Goal: Information Seeking & Learning: Learn about a topic

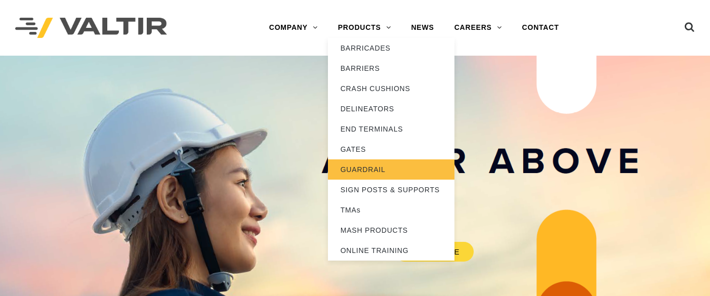
click at [369, 167] on link "GUARDRAIL" at bounding box center [391, 169] width 127 height 20
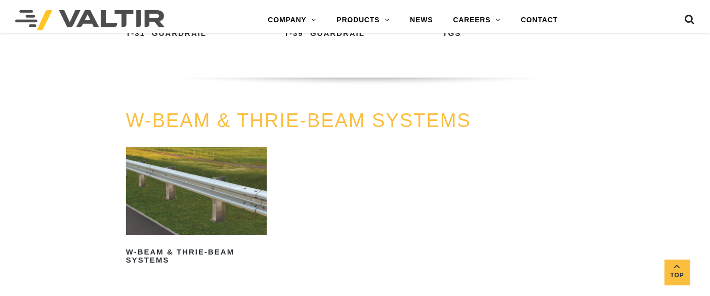
scroll to position [607, 0]
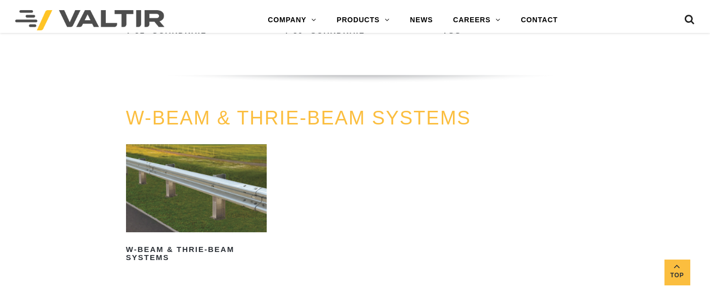
click at [233, 169] on img at bounding box center [196, 188] width 141 height 88
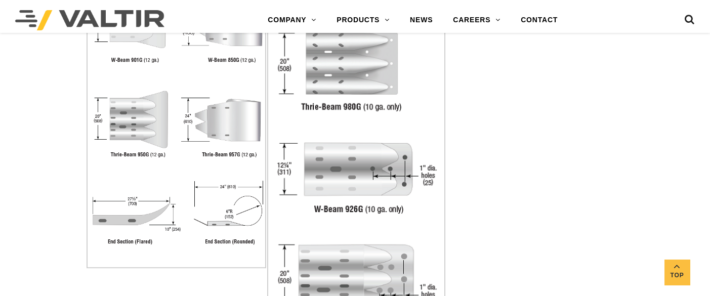
scroll to position [2024, 0]
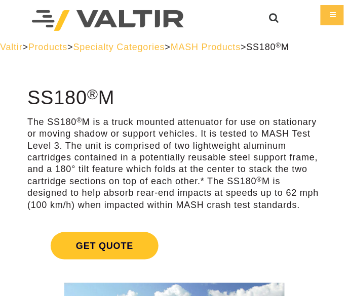
click at [66, 46] on span "Products" at bounding box center [47, 47] width 39 height 10
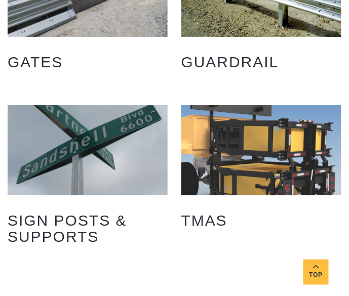
scroll to position [607, 0]
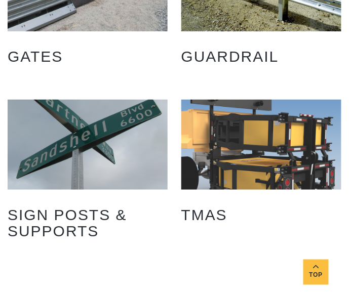
click at [289, 145] on img "Visit product category TMAs" at bounding box center [261, 145] width 160 height 90
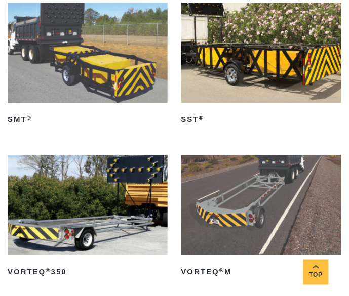
scroll to position [1417, 0]
